Goal: Leave review/rating: Leave review/rating

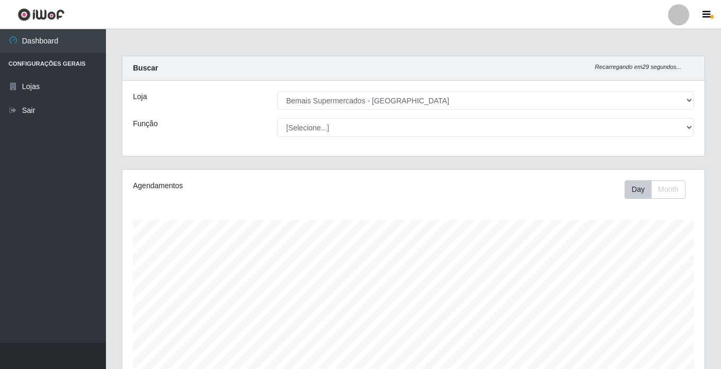
select select "250"
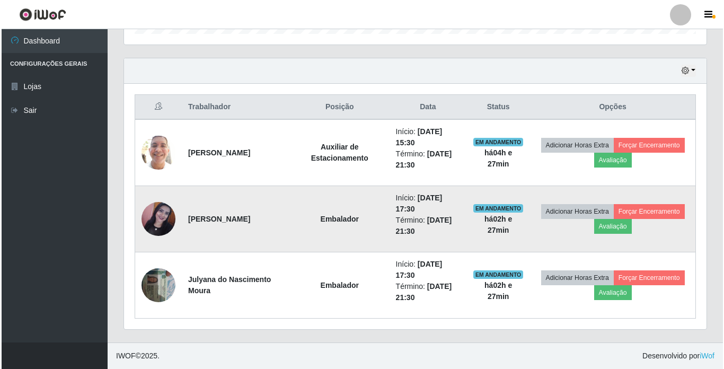
scroll to position [220, 582]
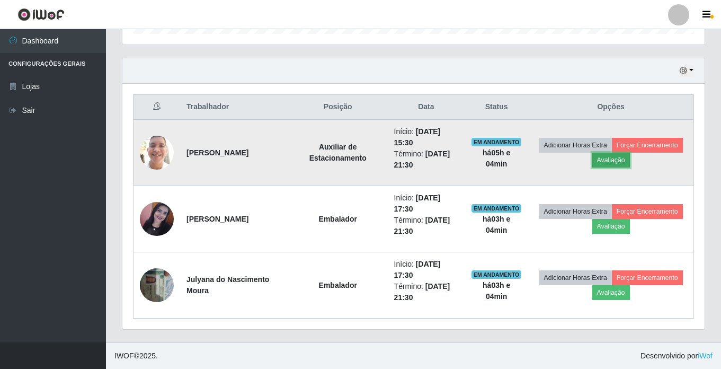
click at [614, 163] on button "Avaliação" at bounding box center [611, 160] width 38 height 15
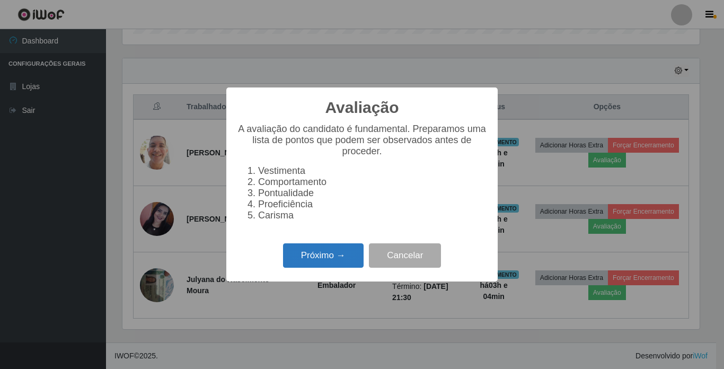
click at [321, 256] on button "Próximo →" at bounding box center [323, 255] width 81 height 25
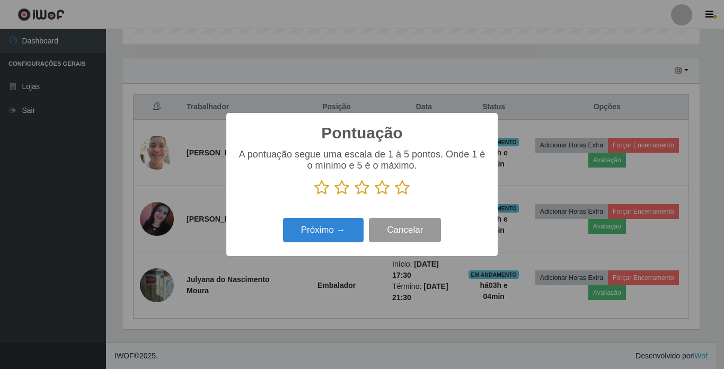
scroll to position [529684, 529327]
click at [404, 185] on icon at bounding box center [402, 188] width 15 height 16
click at [395, 196] on input "radio" at bounding box center [395, 196] width 0 height 0
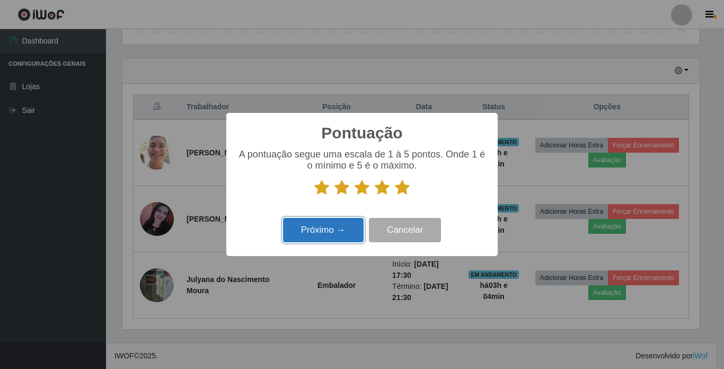
click at [335, 229] on button "Próximo →" at bounding box center [323, 230] width 81 height 25
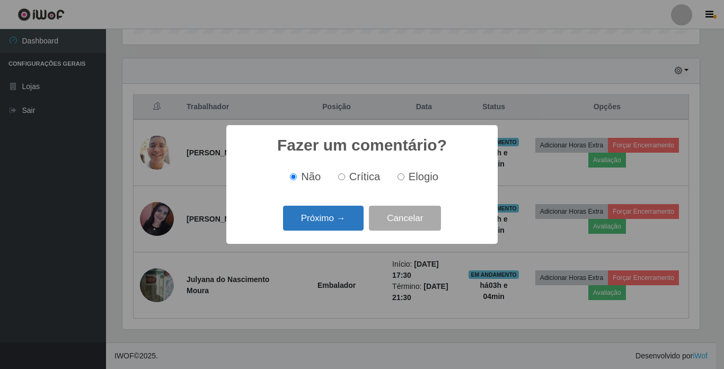
click at [343, 223] on button "Próximo →" at bounding box center [323, 218] width 81 height 25
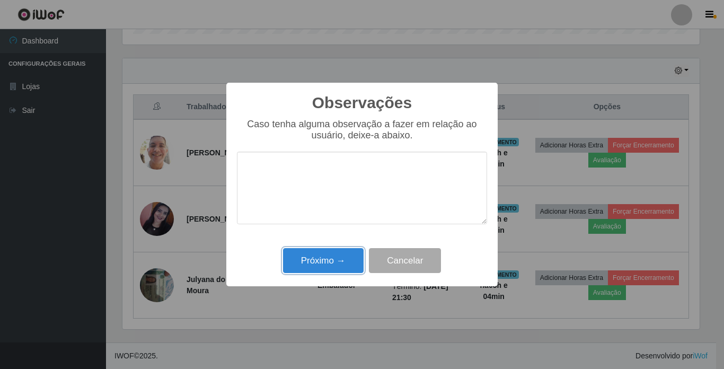
click at [336, 270] on button "Próximo →" at bounding box center [323, 260] width 81 height 25
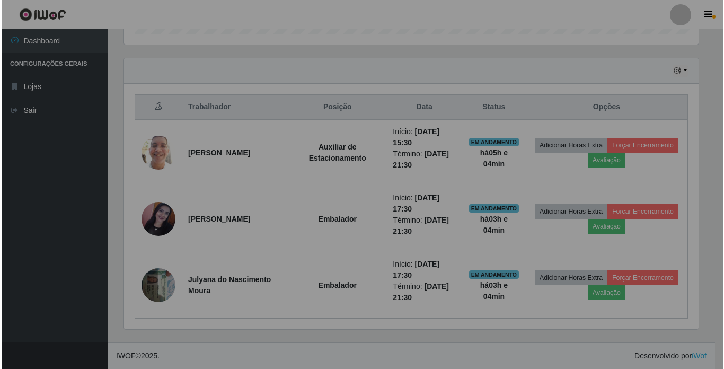
scroll to position [220, 582]
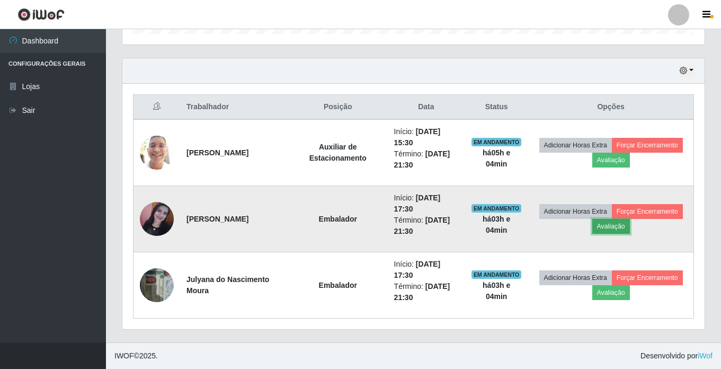
click at [617, 231] on button "Avaliação" at bounding box center [611, 226] width 38 height 15
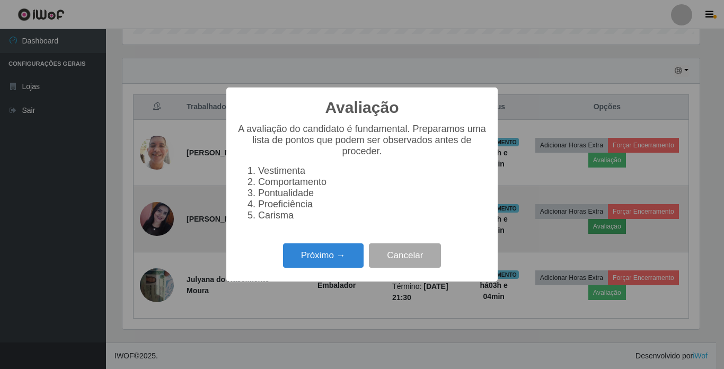
scroll to position [220, 577]
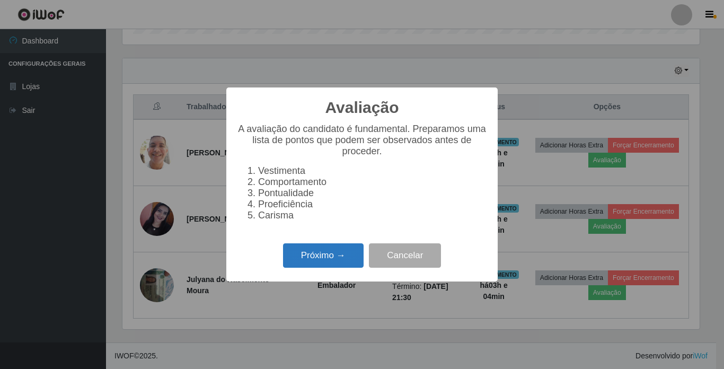
click at [324, 255] on button "Próximo →" at bounding box center [323, 255] width 81 height 25
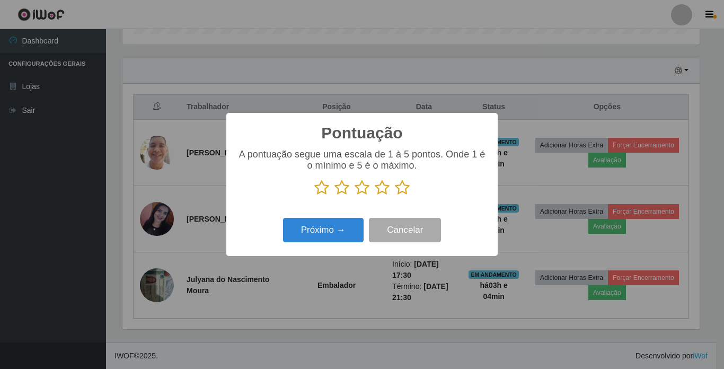
click at [402, 190] on icon at bounding box center [402, 188] width 15 height 16
click at [395, 196] on input "radio" at bounding box center [395, 196] width 0 height 0
click at [334, 230] on button "Próximo →" at bounding box center [323, 230] width 81 height 25
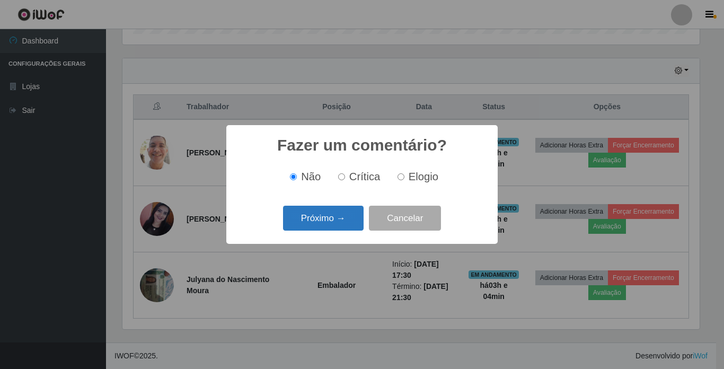
click at [343, 221] on button "Próximo →" at bounding box center [323, 218] width 81 height 25
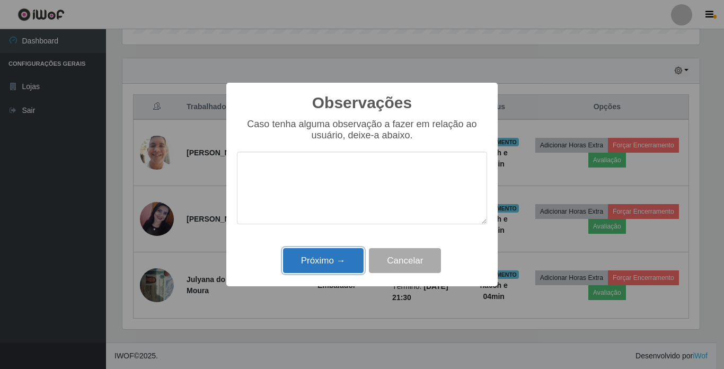
click at [341, 255] on button "Próximo →" at bounding box center [323, 260] width 81 height 25
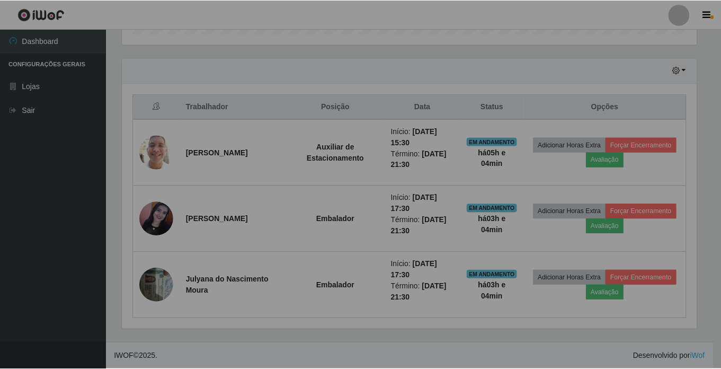
scroll to position [220, 582]
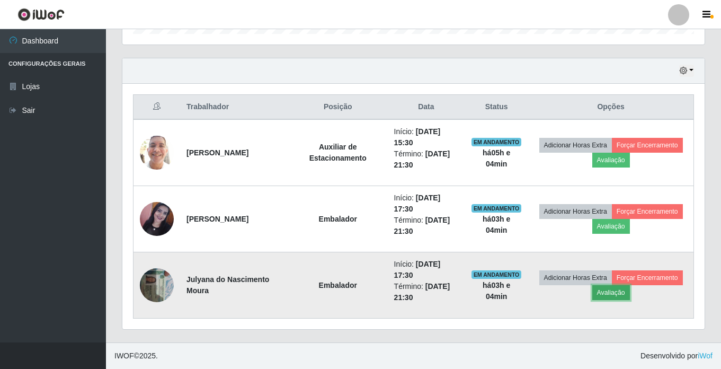
click at [616, 298] on button "Avaliação" at bounding box center [611, 292] width 38 height 15
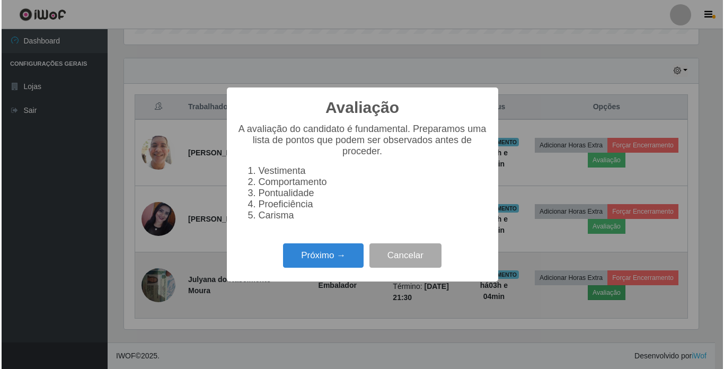
scroll to position [220, 577]
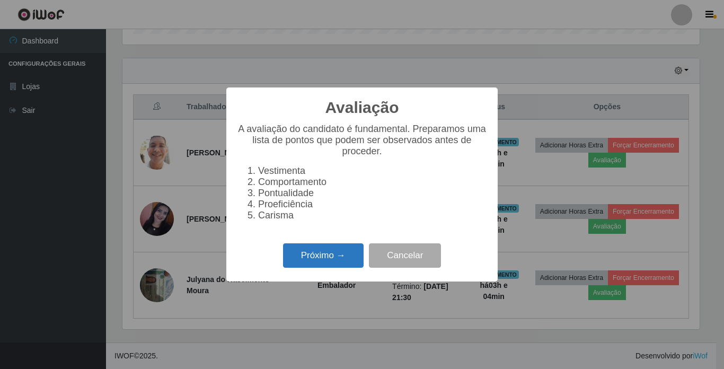
click at [324, 258] on button "Próximo →" at bounding box center [323, 255] width 81 height 25
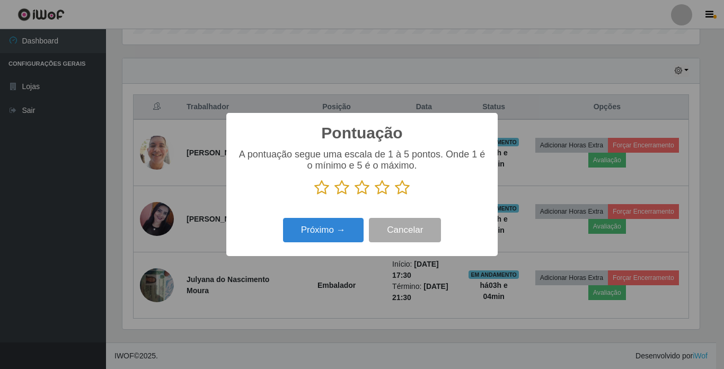
scroll to position [529684, 529327]
click at [405, 191] on icon at bounding box center [402, 188] width 15 height 16
click at [395, 196] on input "radio" at bounding box center [395, 196] width 0 height 0
click at [331, 228] on button "Próximo →" at bounding box center [323, 230] width 81 height 25
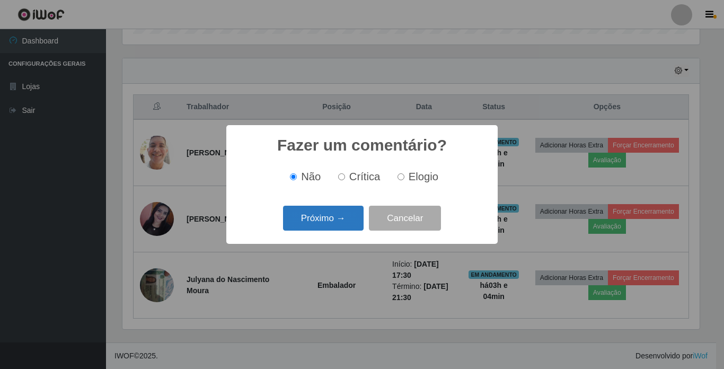
click at [336, 218] on button "Próximo →" at bounding box center [323, 218] width 81 height 25
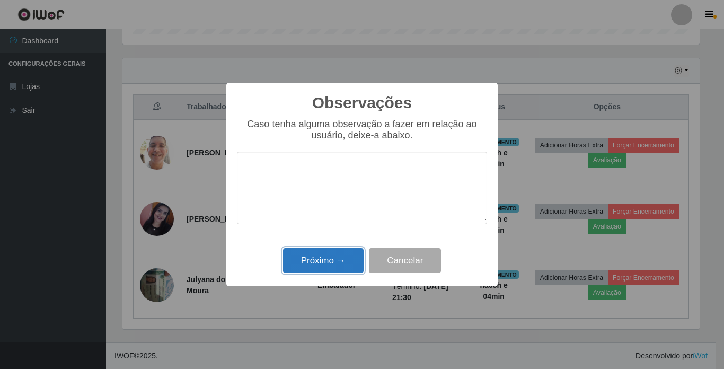
click at [339, 251] on button "Próximo →" at bounding box center [323, 260] width 81 height 25
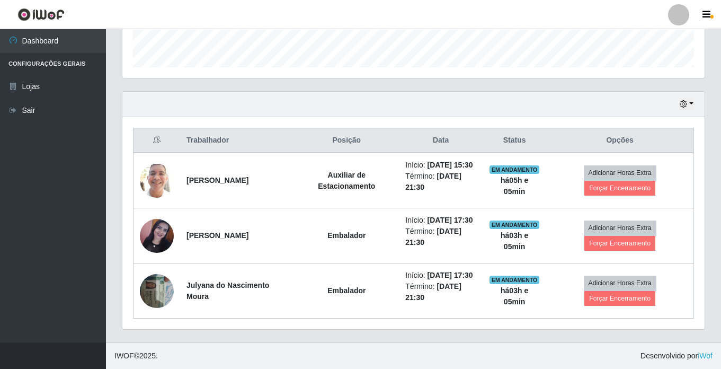
scroll to position [345, 0]
click at [690, 98] on button "button" at bounding box center [686, 104] width 15 height 12
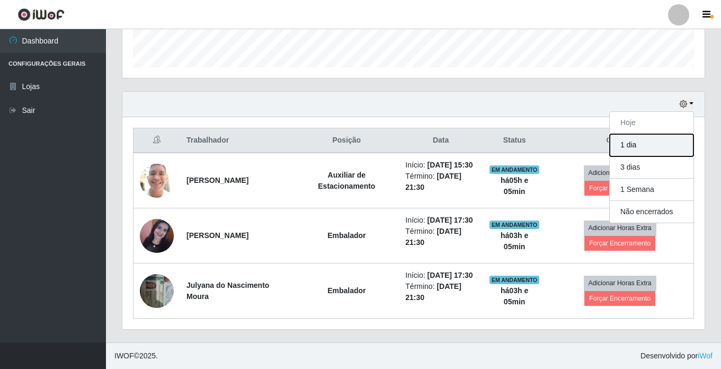
click at [651, 134] on button "1 dia" at bounding box center [652, 145] width 84 height 22
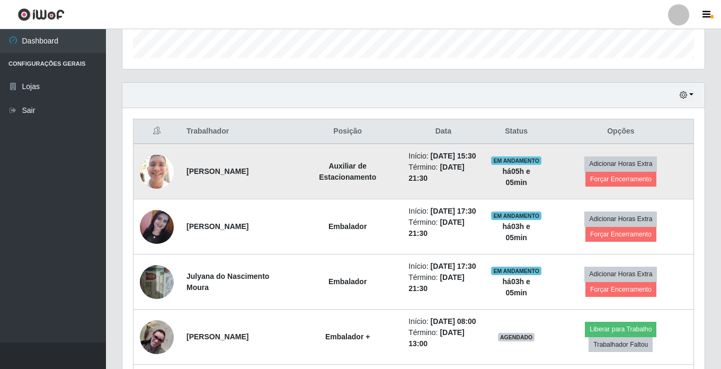
scroll to position [318, 0]
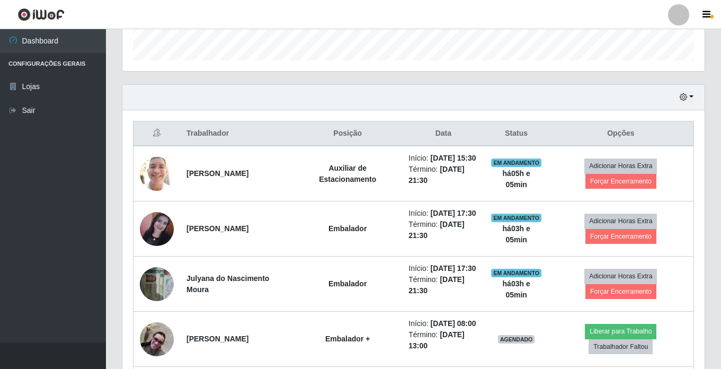
click at [697, 91] on div "Hoje 1 dia 3 dias 1 Semana Não encerrados" at bounding box center [413, 97] width 582 height 25
click at [685, 99] on icon "button" at bounding box center [683, 96] width 7 height 7
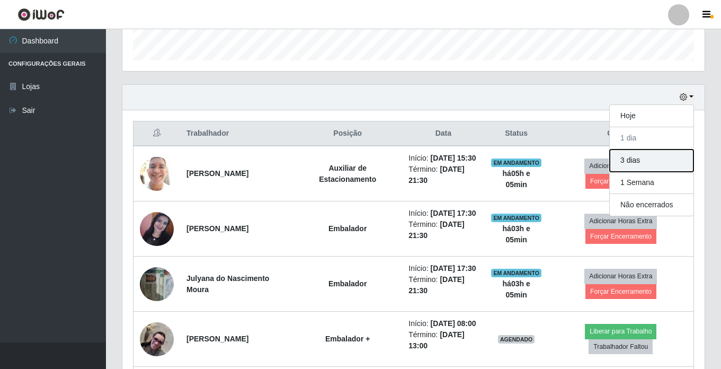
click at [652, 154] on button "3 dias" at bounding box center [652, 160] width 84 height 22
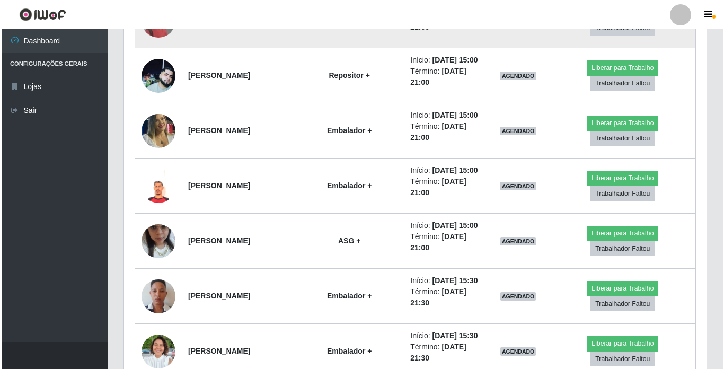
scroll to position [1537, 0]
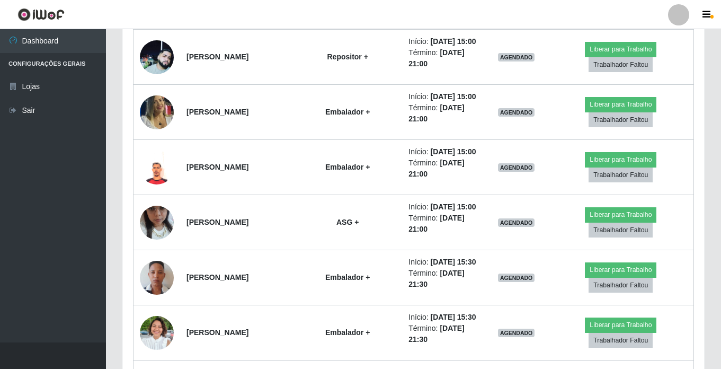
click at [166, 19] on img at bounding box center [157, 2] width 34 height 34
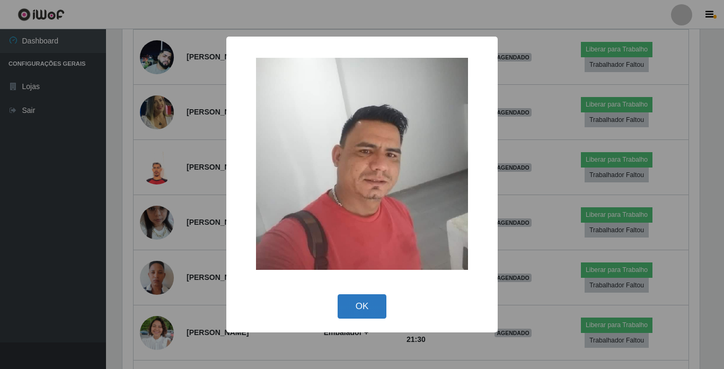
click at [347, 296] on button "OK" at bounding box center [362, 306] width 49 height 25
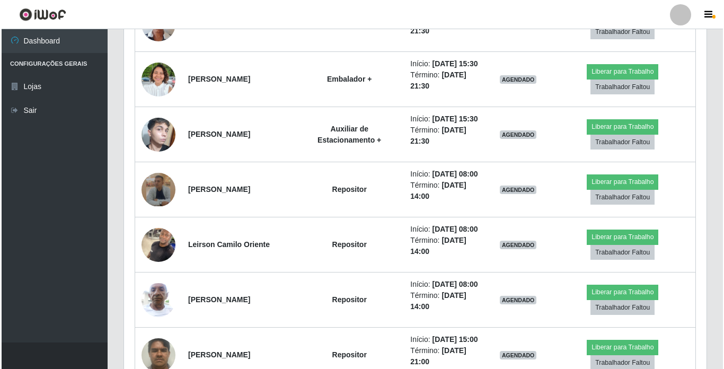
scroll to position [1802, 0]
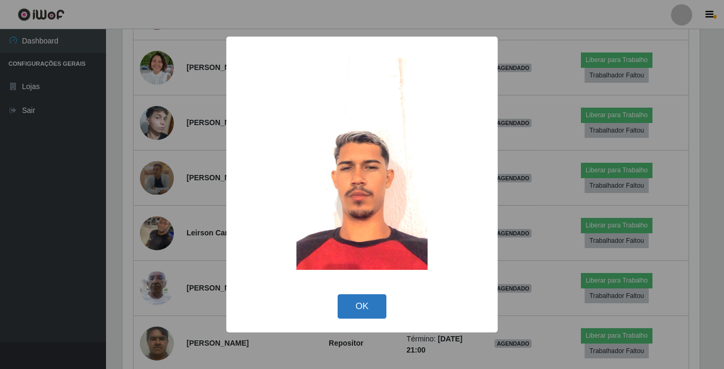
click at [356, 308] on button "OK" at bounding box center [362, 306] width 49 height 25
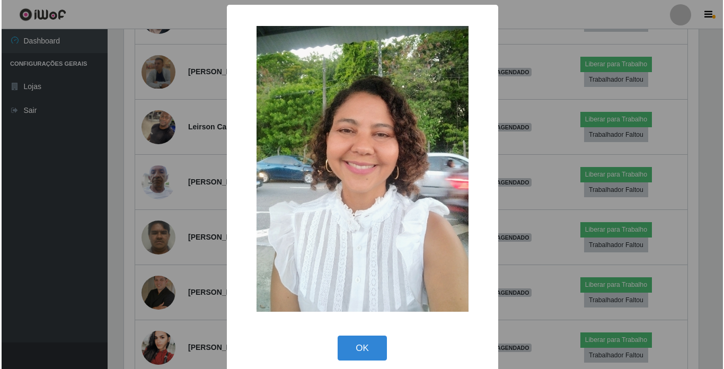
scroll to position [529684, 529327]
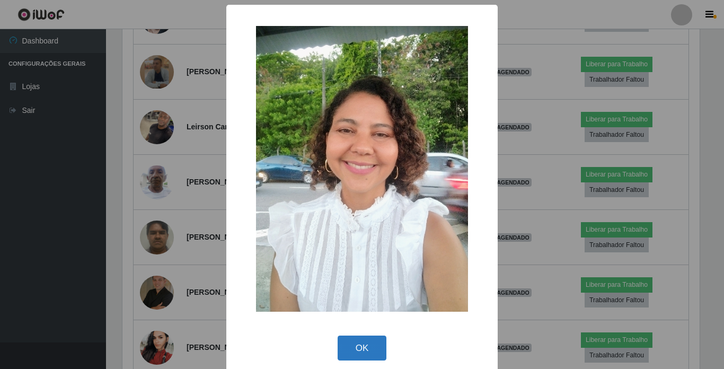
click at [346, 352] on button "OK" at bounding box center [362, 347] width 49 height 25
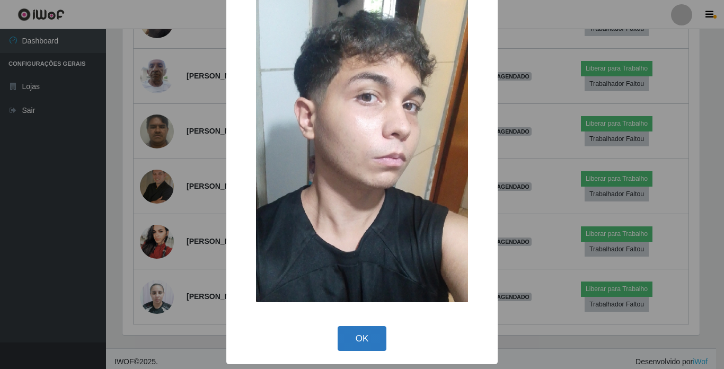
click at [365, 335] on button "OK" at bounding box center [362, 338] width 49 height 25
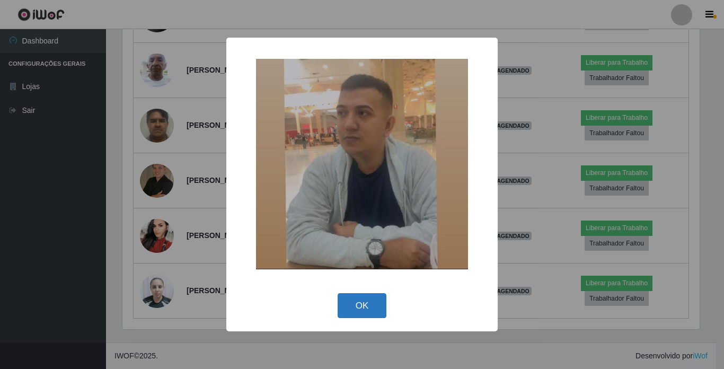
click at [360, 296] on button "OK" at bounding box center [362, 305] width 49 height 25
click at [360, 296] on div "× OK Cancel" at bounding box center [362, 184] width 724 height 369
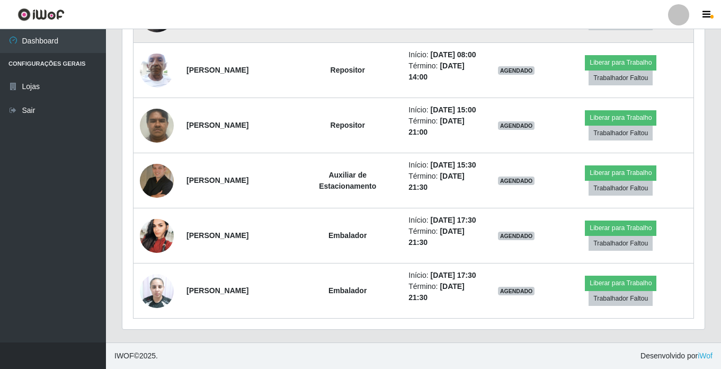
click at [166, 38] on img at bounding box center [157, 15] width 34 height 45
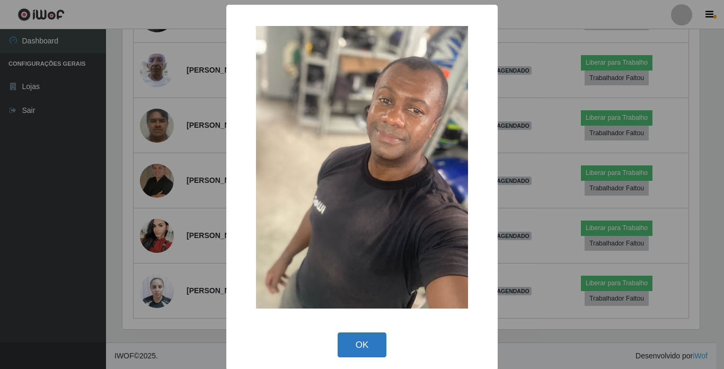
click at [362, 337] on button "OK" at bounding box center [362, 344] width 49 height 25
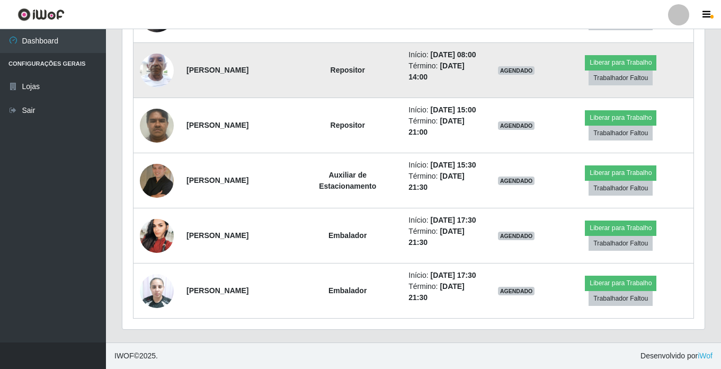
click at [155, 93] on img at bounding box center [157, 70] width 34 height 45
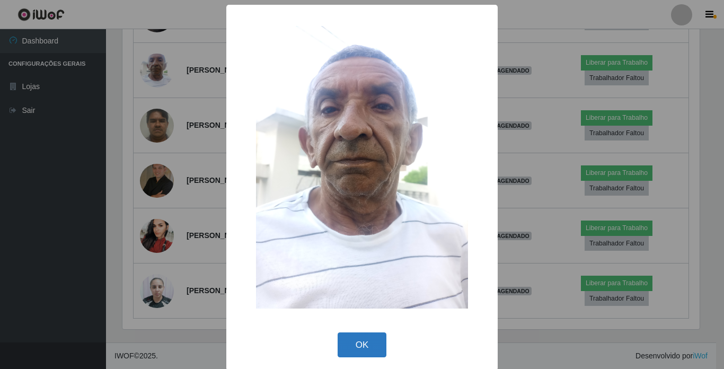
click at [356, 347] on button "OK" at bounding box center [362, 344] width 49 height 25
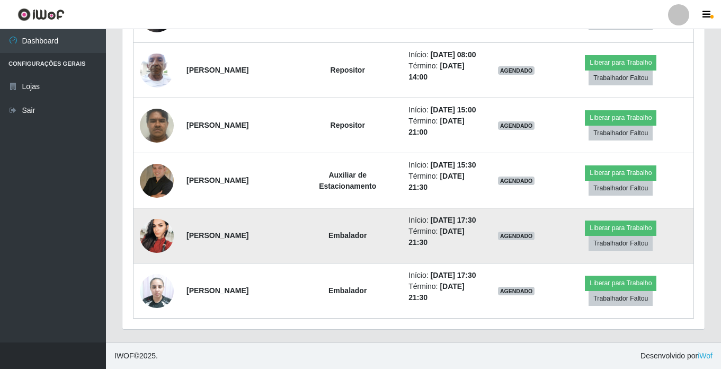
click at [157, 216] on img at bounding box center [157, 236] width 34 height 60
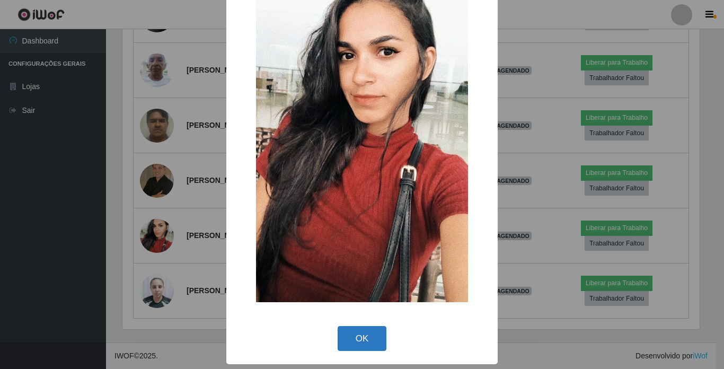
click at [353, 338] on button "OK" at bounding box center [362, 338] width 49 height 25
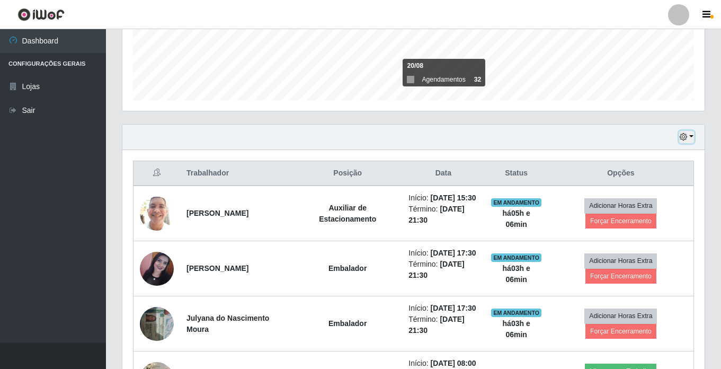
click at [684, 136] on icon "button" at bounding box center [683, 136] width 7 height 7
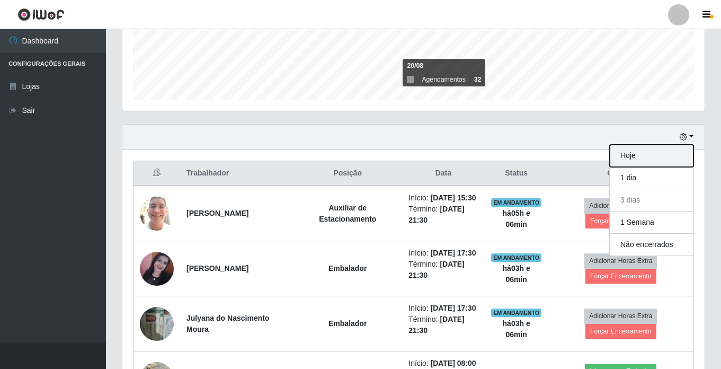
click at [673, 150] on button "Hoje" at bounding box center [652, 156] width 84 height 22
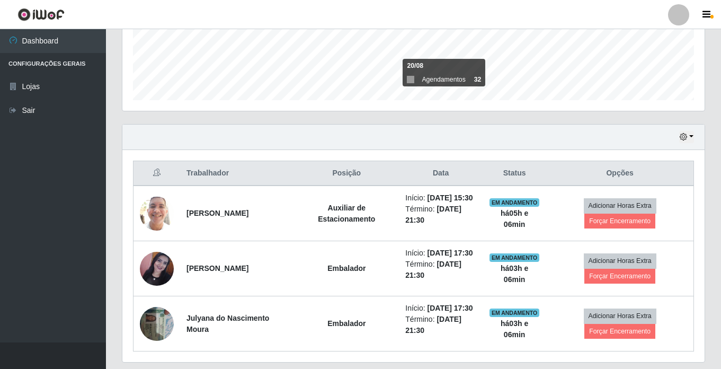
click at [440, 116] on div "Agendamentos Day Month 20/08 Agendamentos 32" at bounding box center [413, 7] width 599 height 234
click at [464, 119] on div "Agendamentos Day Month 20/08 Agendamentos 32" at bounding box center [413, 7] width 599 height 234
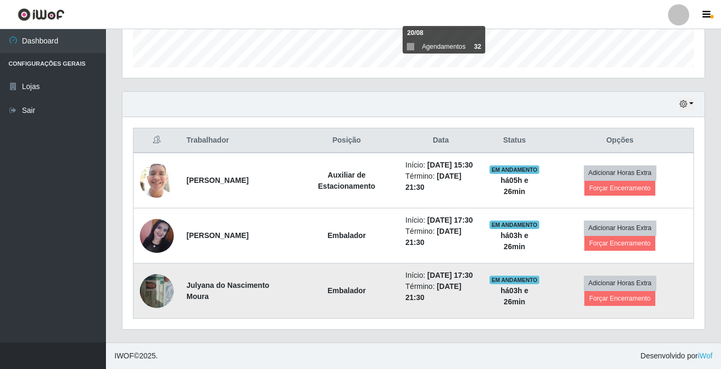
scroll to position [345, 0]
